Goal: Task Accomplishment & Management: Manage account settings

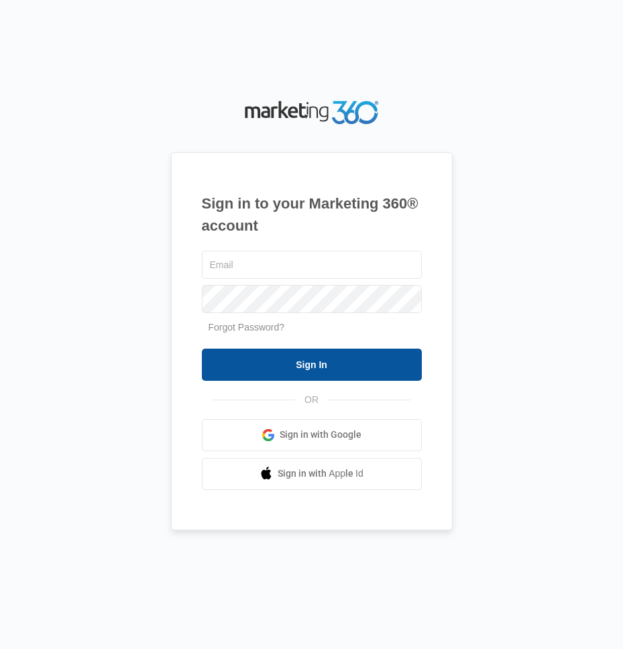
type input "frassist@vintage-corp.com"
click at [253, 377] on input "Sign In" at bounding box center [312, 365] width 220 height 32
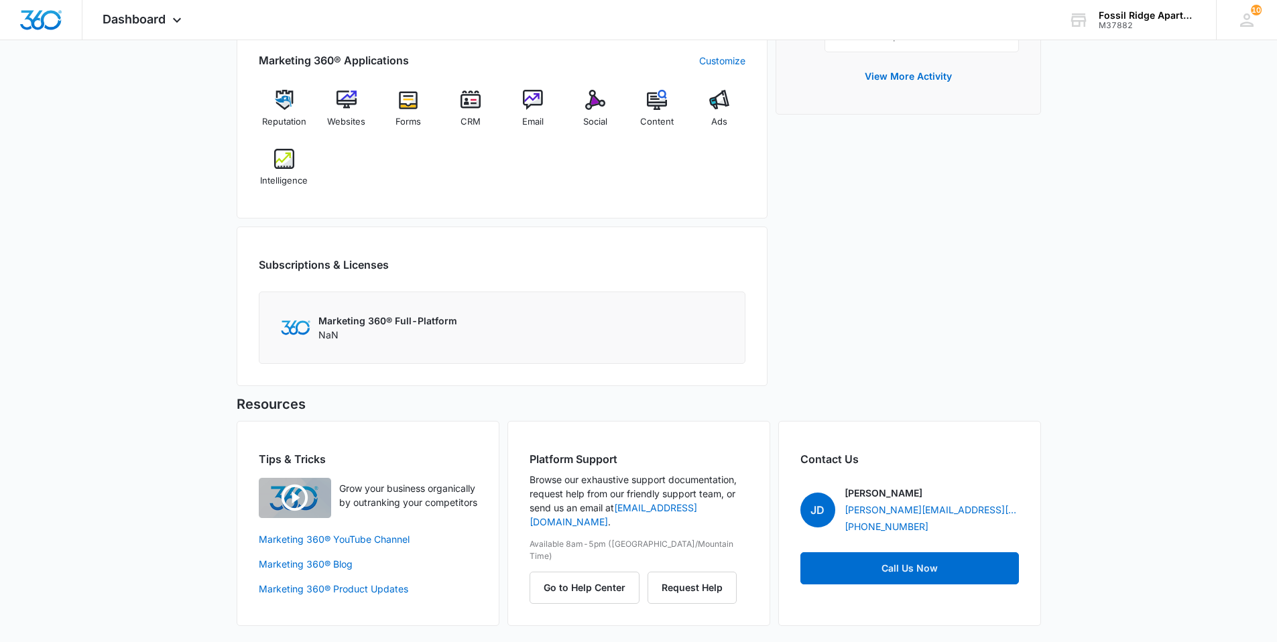
scroll to position [137, 0]
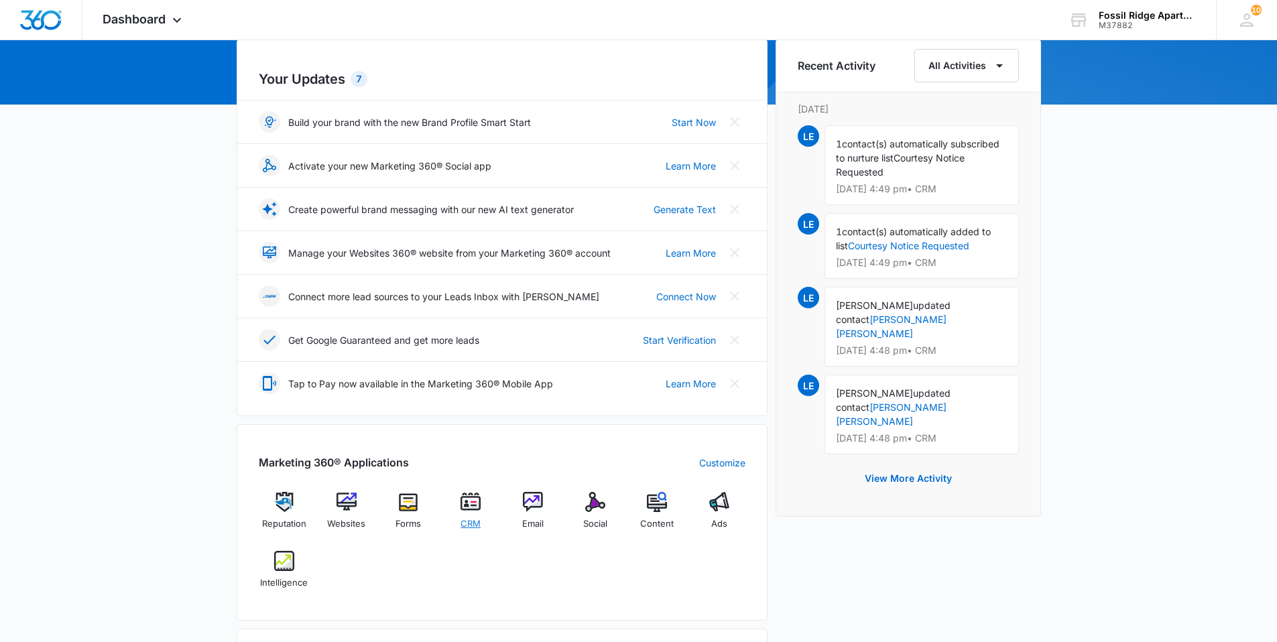
click at [471, 505] on img at bounding box center [471, 502] width 20 height 20
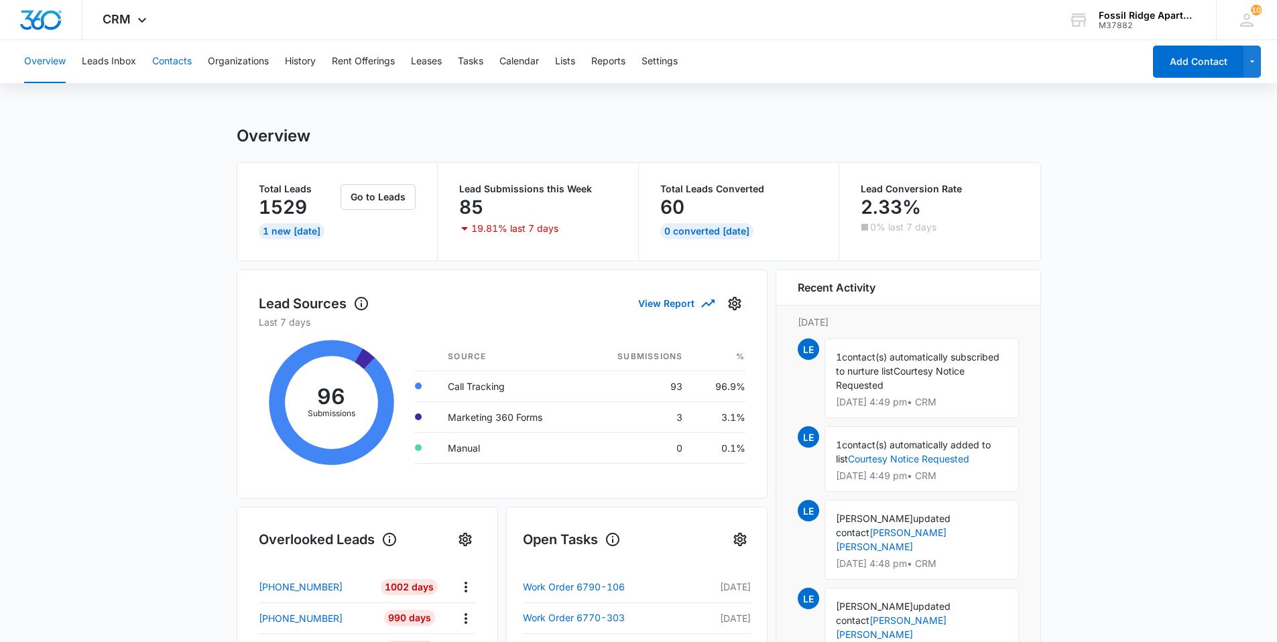
click at [176, 64] on button "Contacts" at bounding box center [172, 61] width 40 height 43
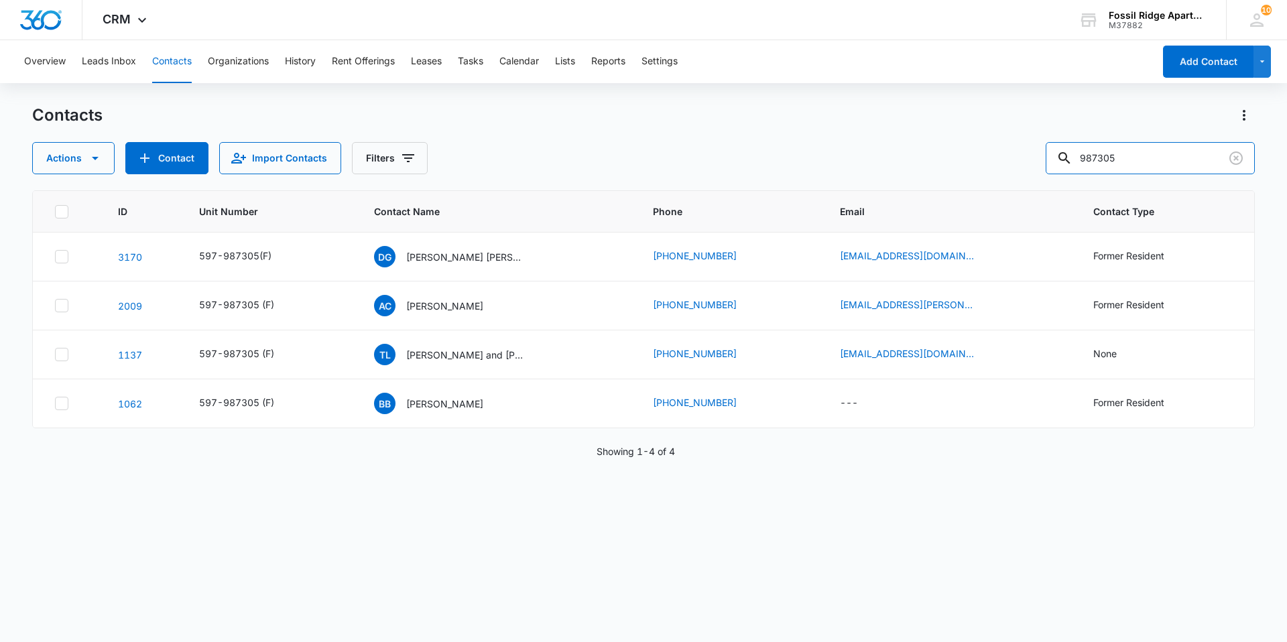
drag, startPoint x: 1135, startPoint y: 157, endPoint x: 1043, endPoint y: 167, distance: 93.1
click at [622, 167] on div "Actions Contact Import Contacts Filters 987305" at bounding box center [643, 158] width 1223 height 32
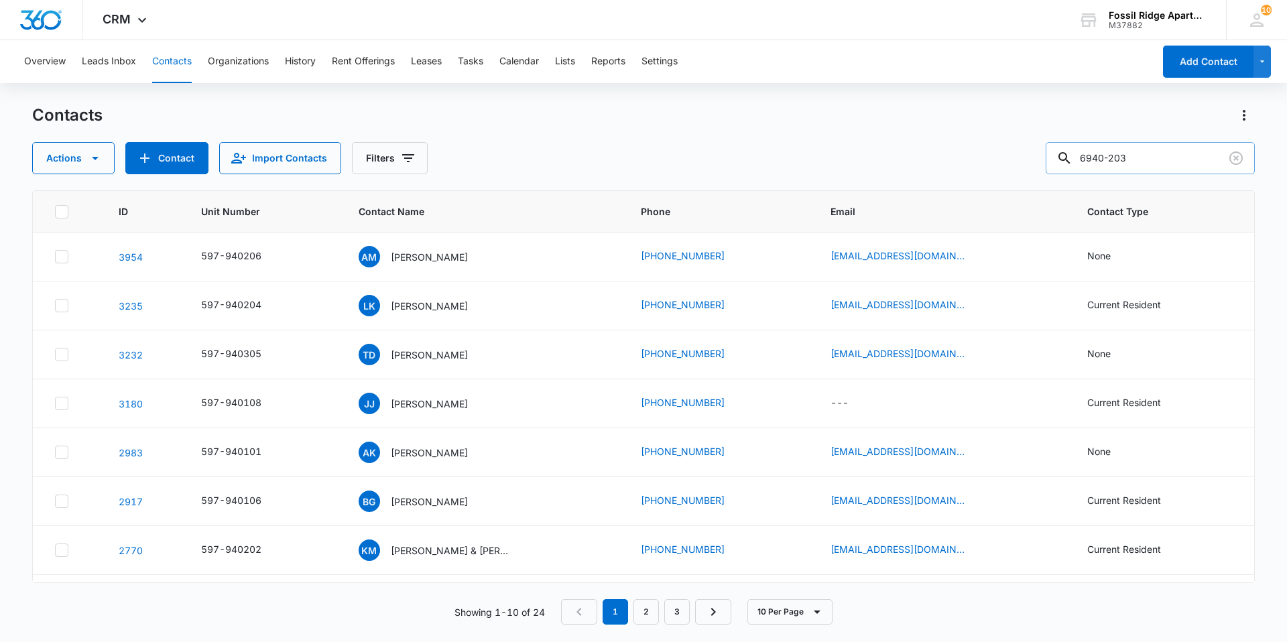
click at [622, 162] on input "6940-203" at bounding box center [1150, 158] width 209 height 32
type input "6"
type input "6940"
click at [170, 60] on button "Contacts" at bounding box center [172, 61] width 40 height 43
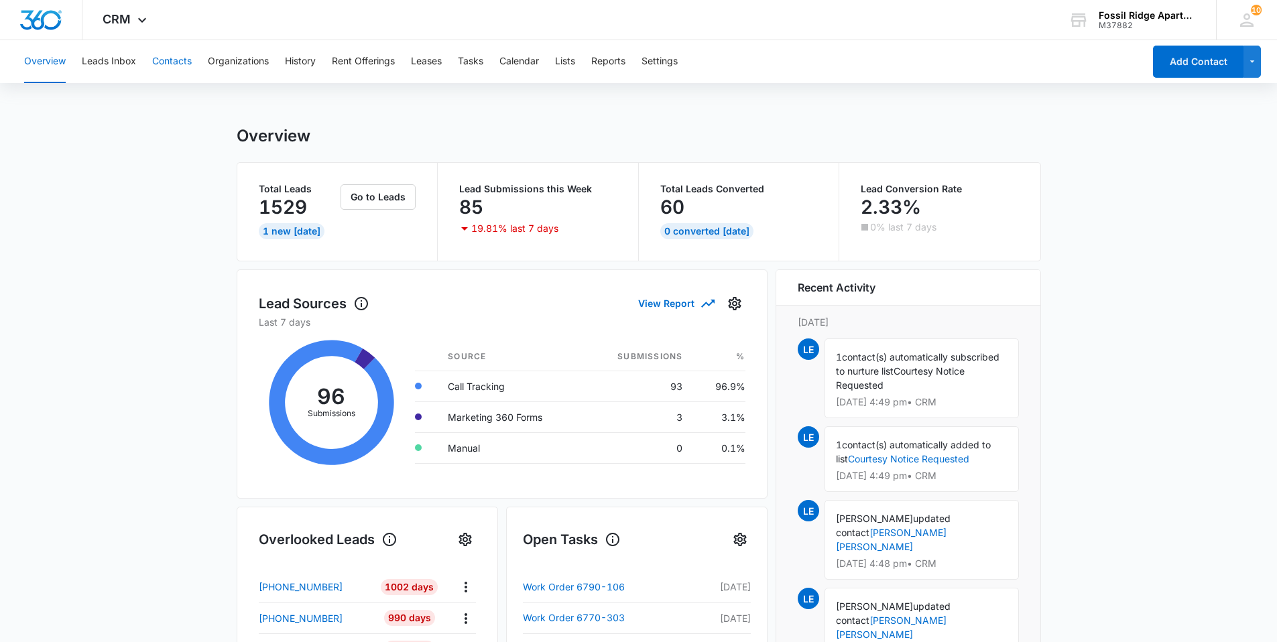
drag, startPoint x: 548, startPoint y: 452, endPoint x: 166, endPoint y: 60, distance: 547.2
click at [166, 60] on button "Contacts" at bounding box center [172, 61] width 40 height 43
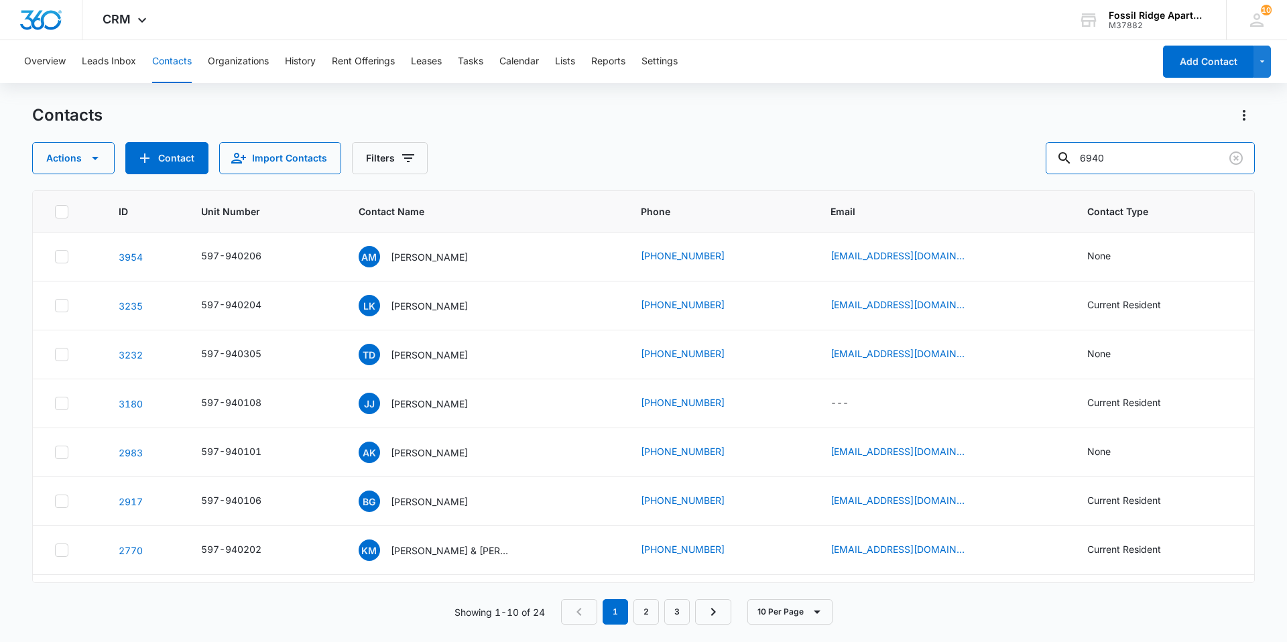
drag, startPoint x: 1138, startPoint y: 145, endPoint x: 1016, endPoint y: 184, distance: 127.4
click at [622, 180] on div "Contacts Actions Contact Import Contacts Filters 6940 ID Unit Number Contact Na…" at bounding box center [643, 373] width 1223 height 536
type input "collins"
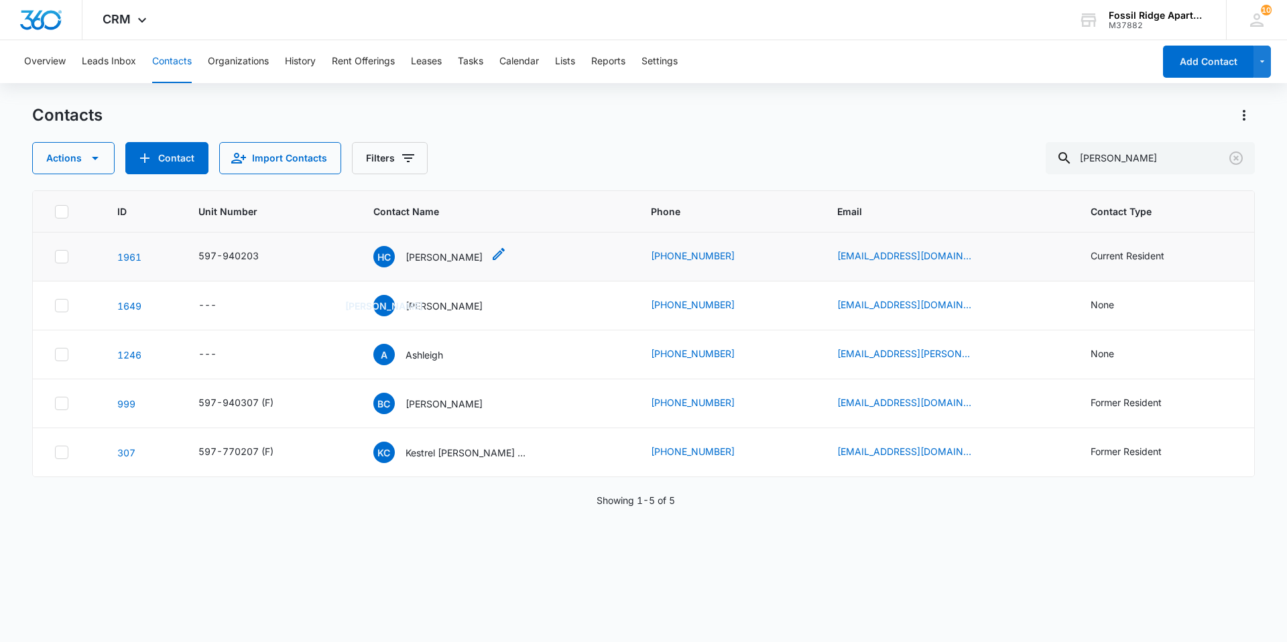
click at [453, 265] on div "HC Hailey Collins" at bounding box center [427, 256] width 109 height 21
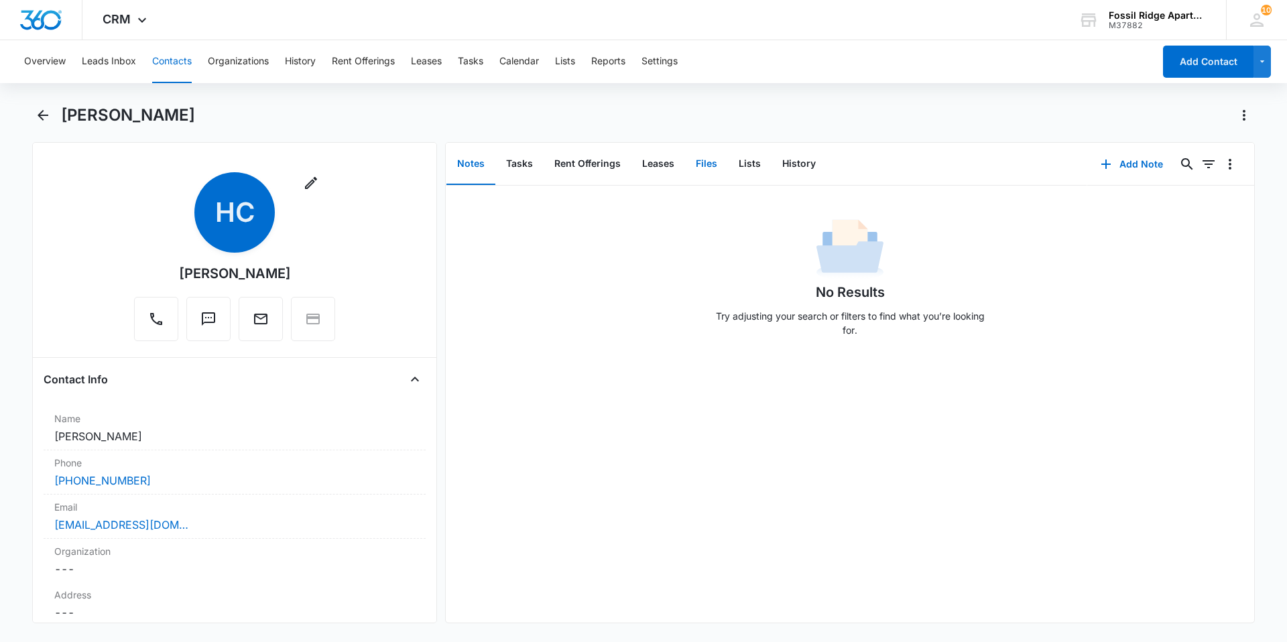
click at [622, 166] on button "Files" at bounding box center [706, 164] width 43 height 42
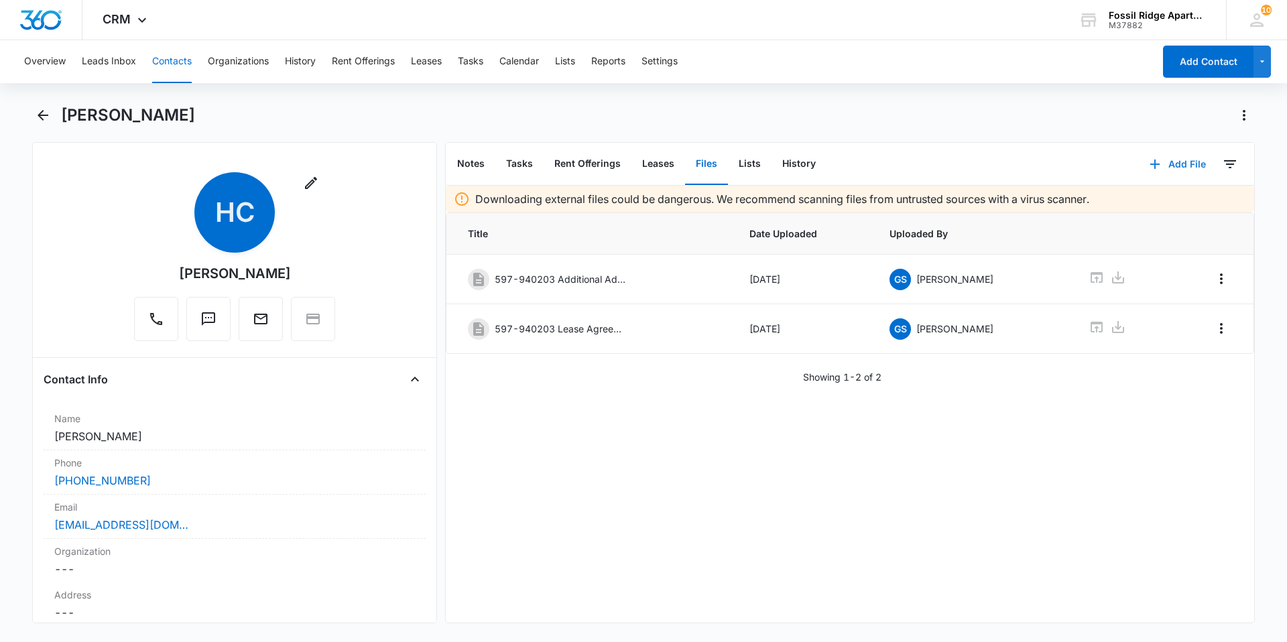
click at [622, 162] on icon "button" at bounding box center [1155, 164] width 16 height 16
click at [622, 206] on div "Upload Files" at bounding box center [1160, 206] width 54 height 9
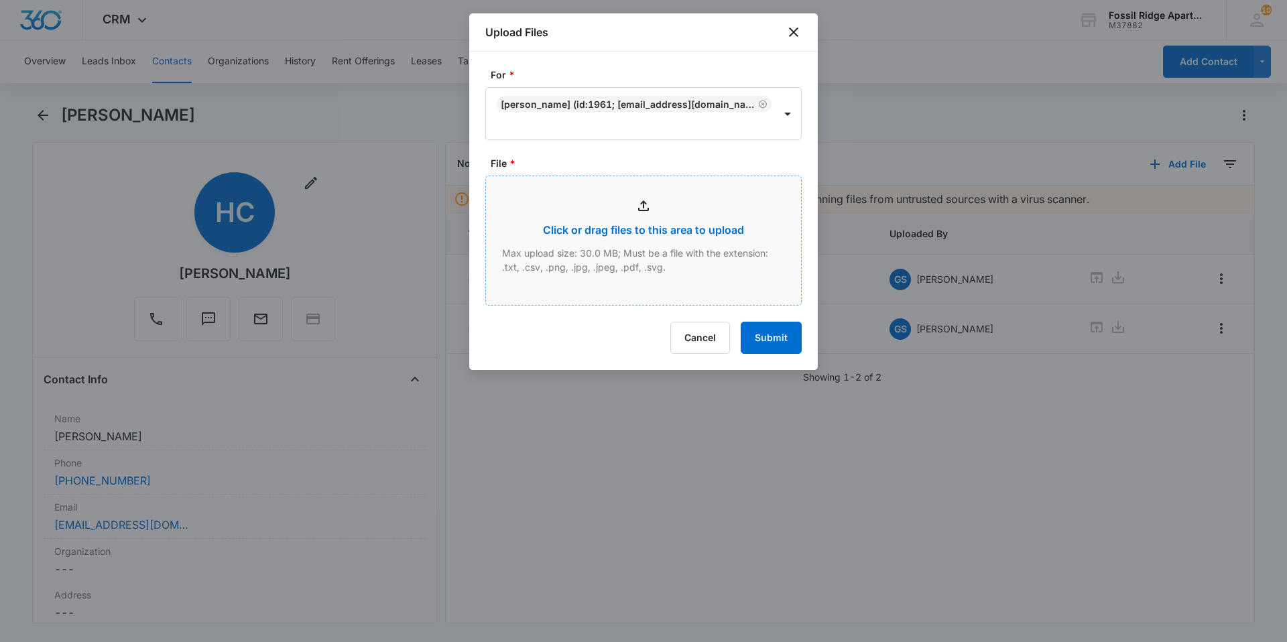
type input "C:\fakepath\Xerox Scan_10102025151526.pdf"
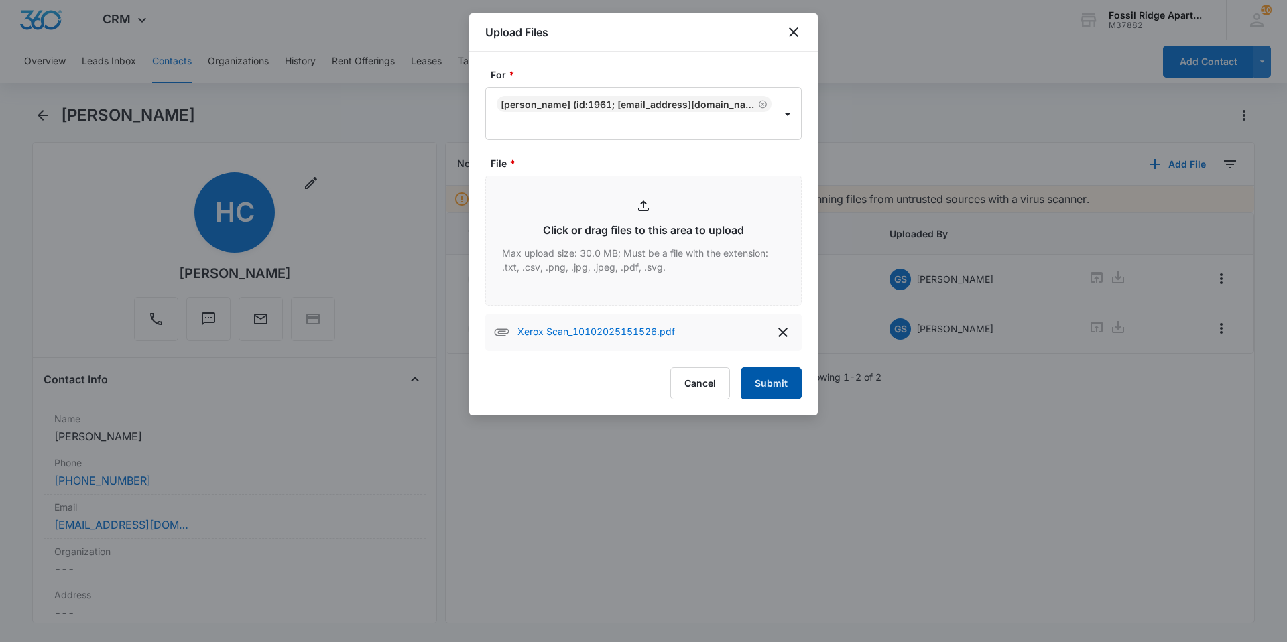
click at [622, 382] on button "Submit" at bounding box center [771, 383] width 61 height 32
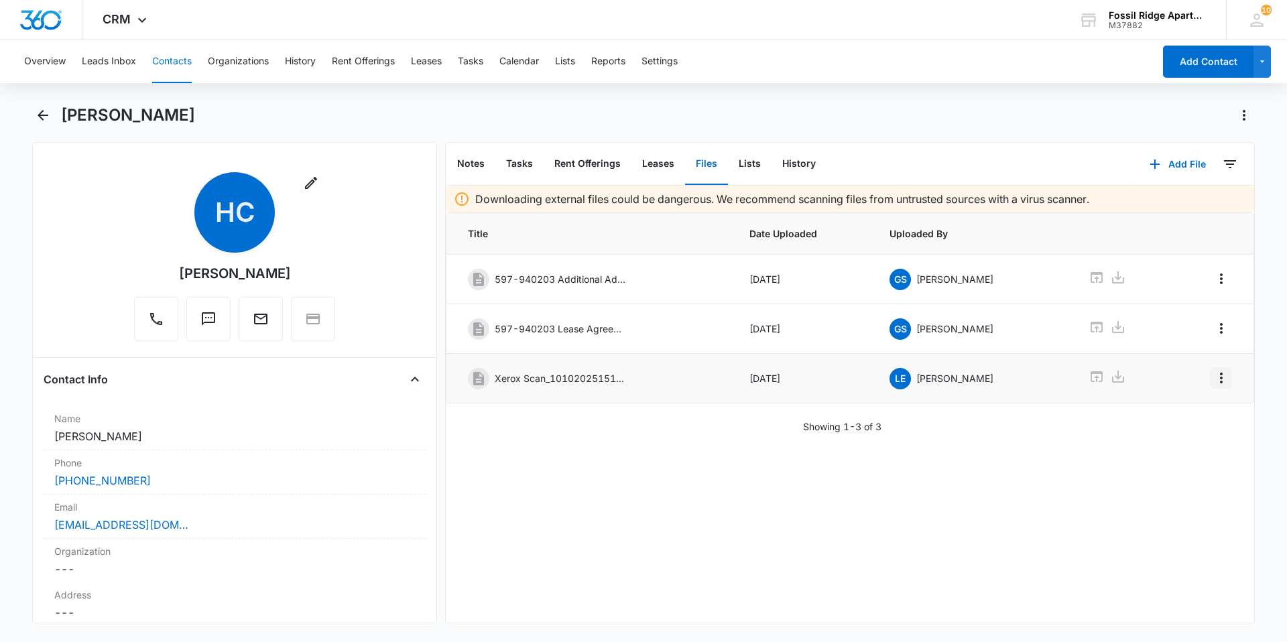
click at [622, 378] on icon "Overflow Menu" at bounding box center [1222, 378] width 16 height 16
click at [622, 412] on div "Edit" at bounding box center [1175, 415] width 28 height 9
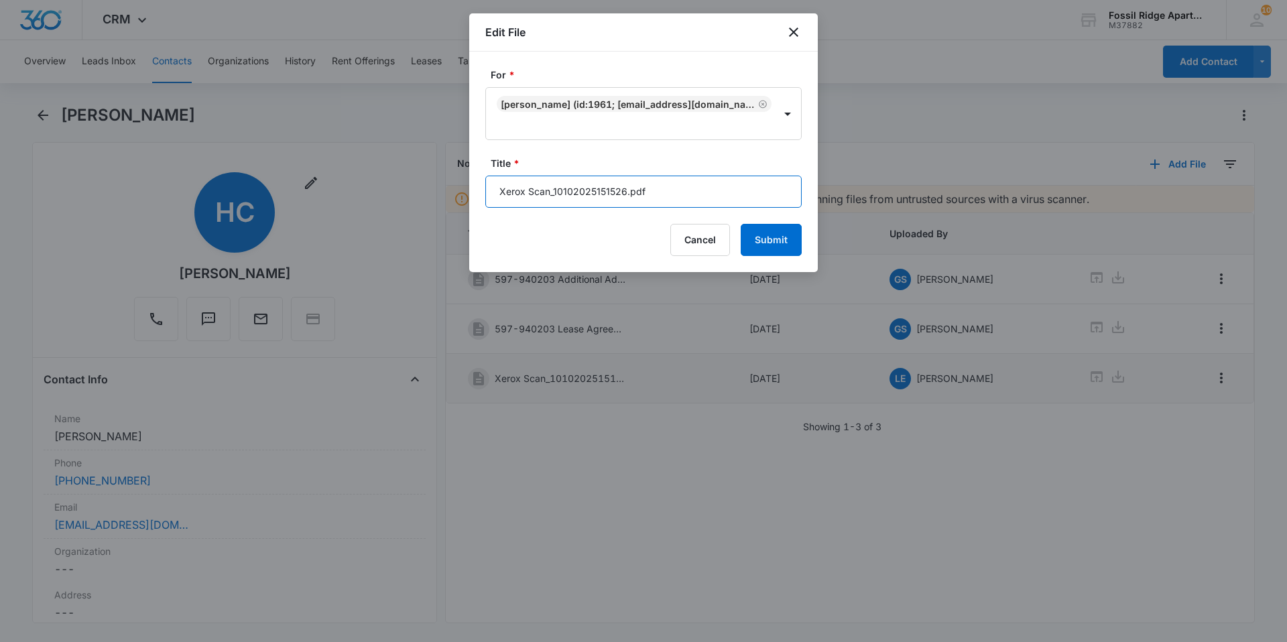
drag, startPoint x: 627, startPoint y: 188, endPoint x: 479, endPoint y: 194, distance: 147.6
click at [479, 194] on div "For * Hailey Collins (ID:1961; collinshailey91@gmail.com; 9706461092) Title * X…" at bounding box center [643, 162] width 349 height 221
type input "Disbursement 597-940203.pdf"
click at [622, 245] on button "Submit" at bounding box center [771, 240] width 61 height 32
